Goal: Navigation & Orientation: Go to known website

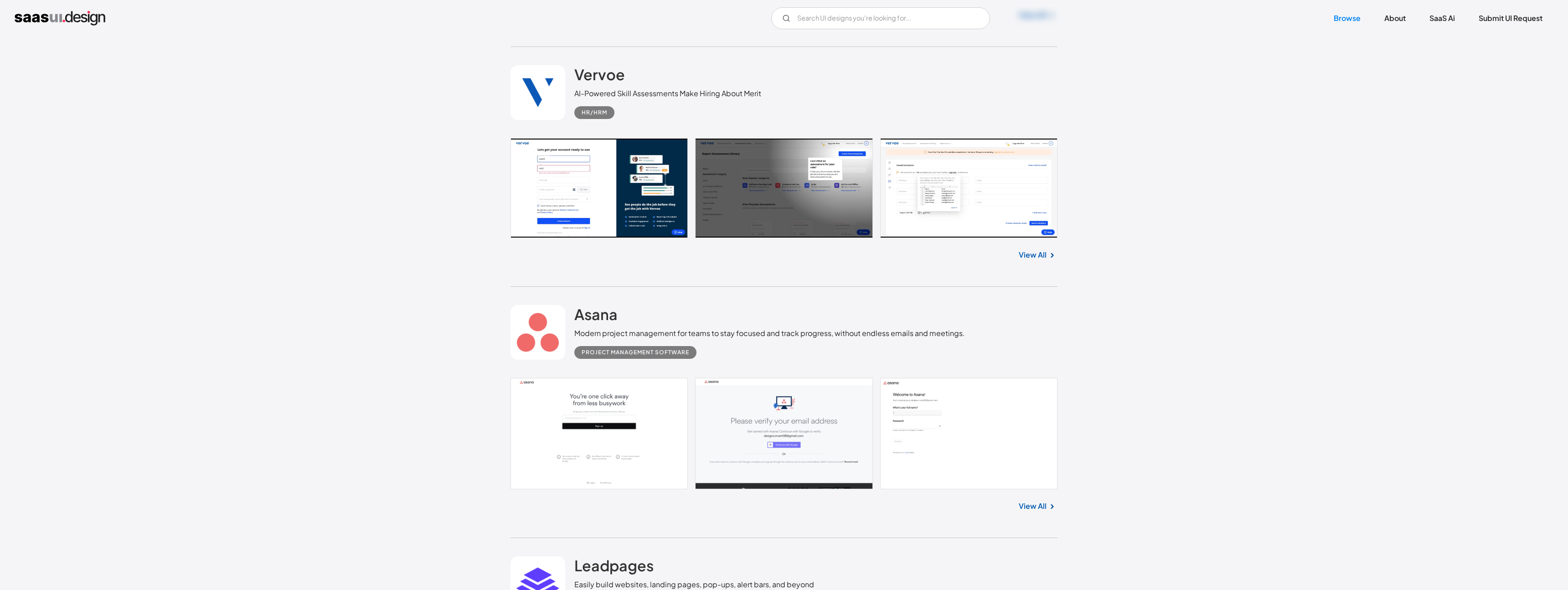
scroll to position [3681, 0]
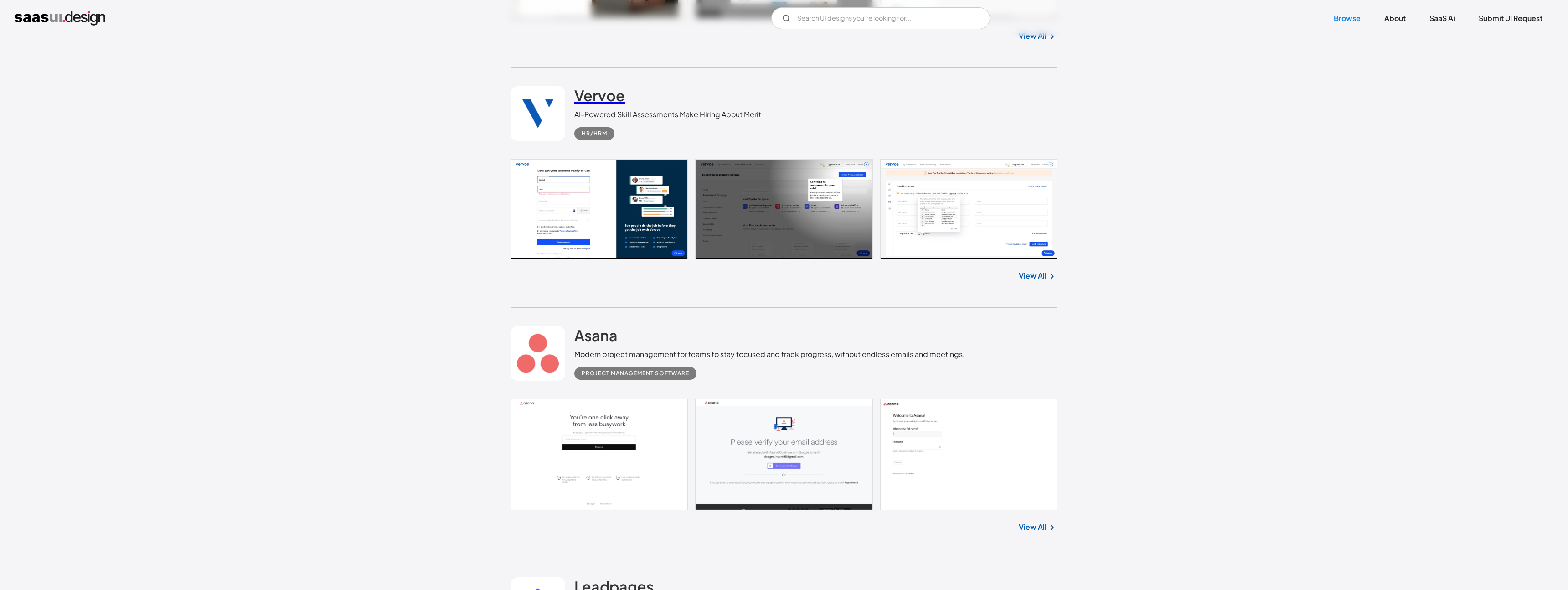
click at [605, 99] on h2 "Vervoe" at bounding box center [599, 95] width 51 height 18
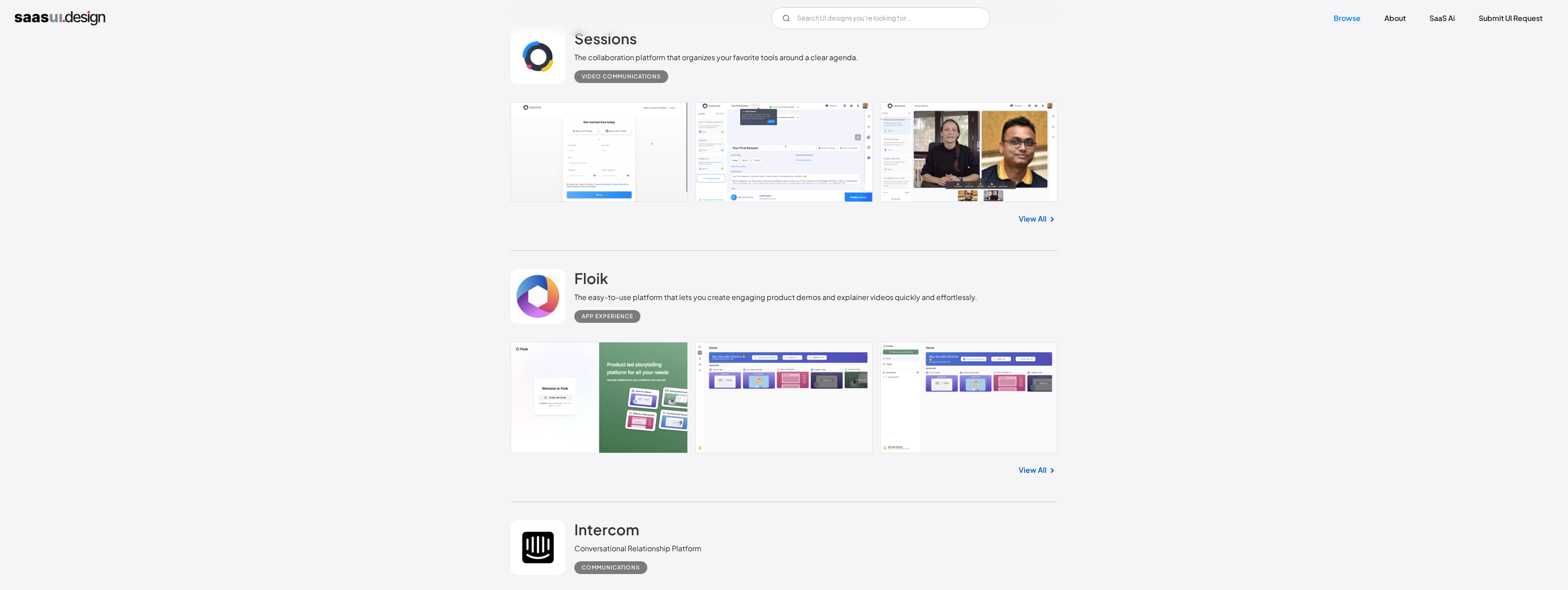
scroll to position [10855, 0]
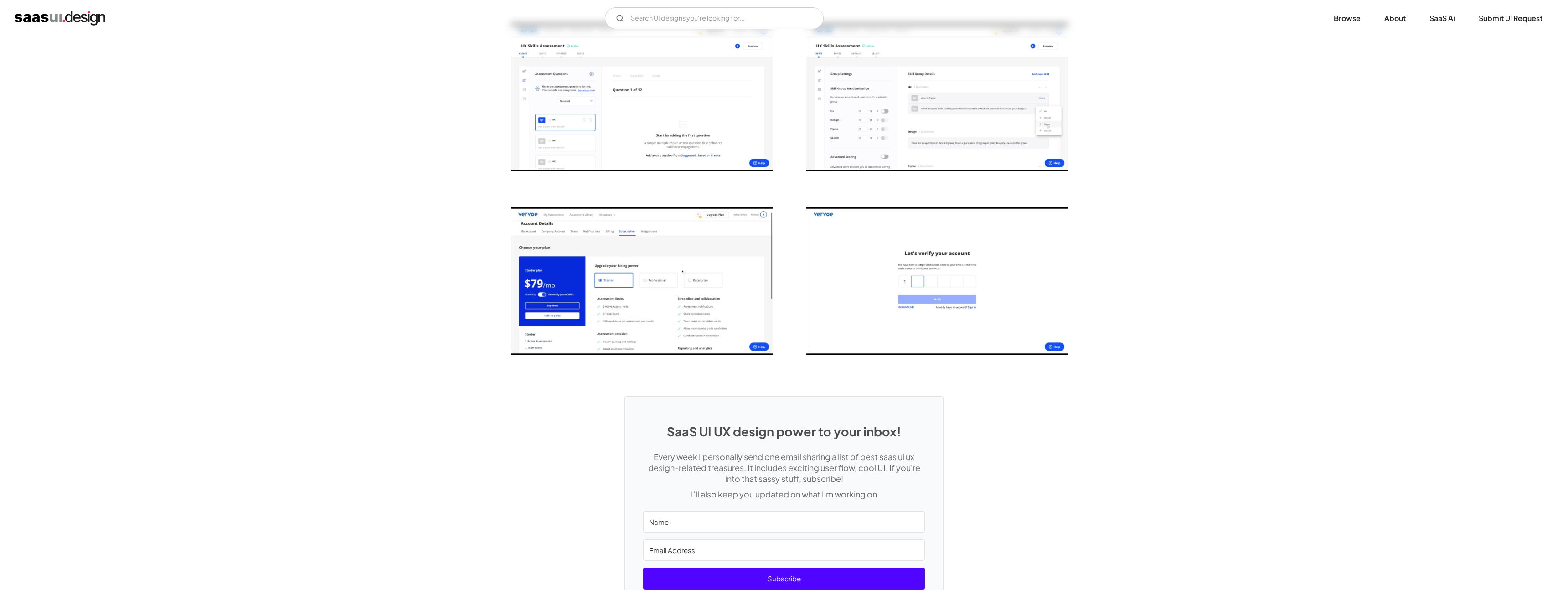
scroll to position [1754, 0]
